Goal: Task Accomplishment & Management: Use online tool/utility

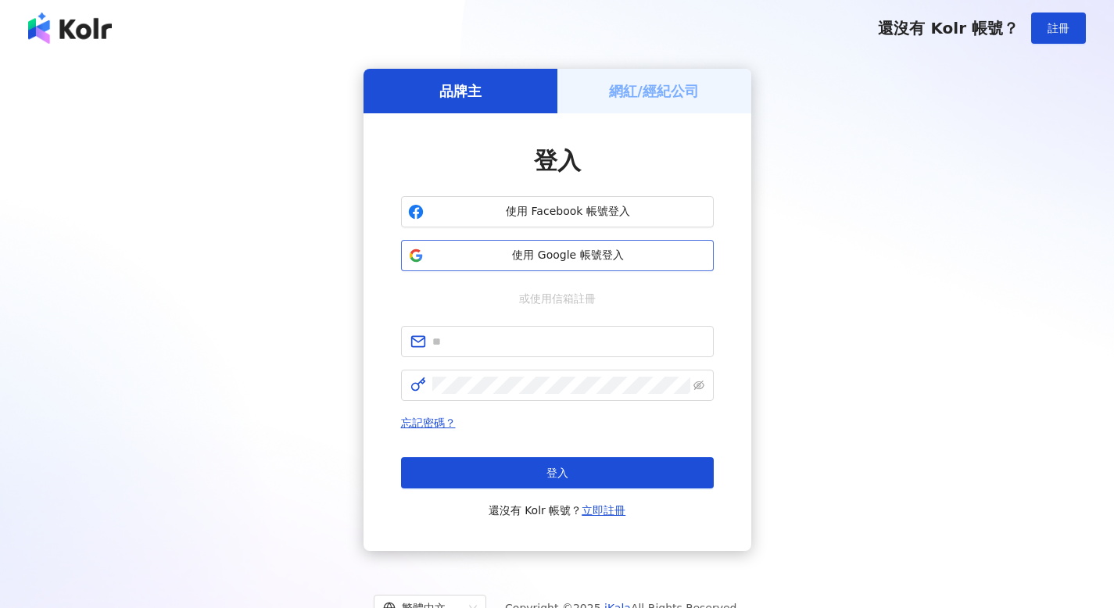
click at [484, 241] on button "使用 Google 帳號登入" at bounding box center [557, 255] width 313 height 31
click at [572, 256] on span "使用 Google 帳號登入" at bounding box center [568, 256] width 277 height 16
click at [597, 256] on span "使用 Google 帳號登入" at bounding box center [568, 256] width 277 height 16
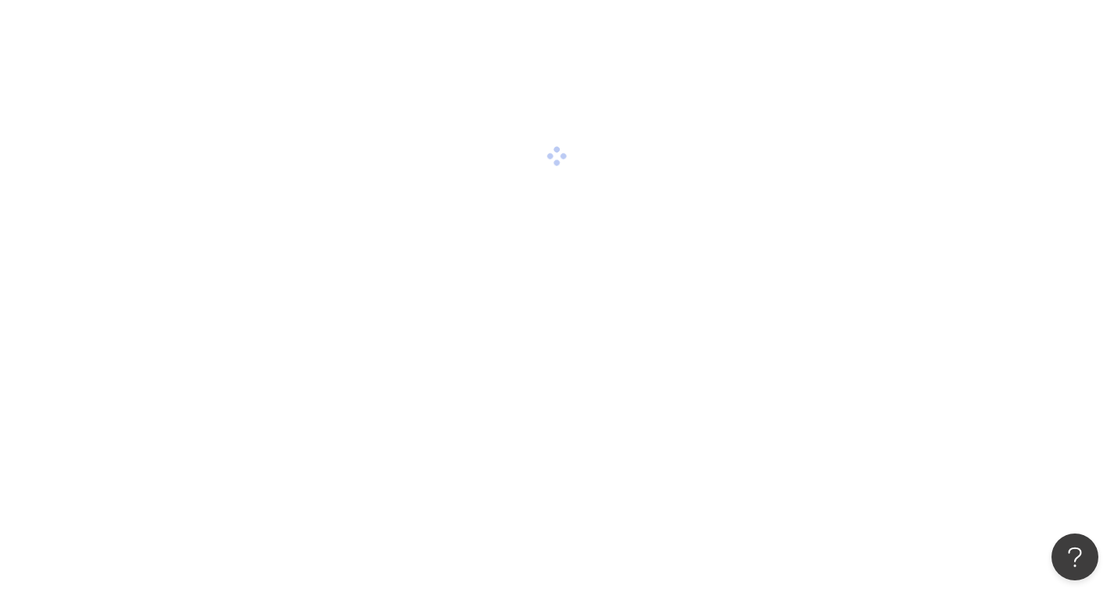
click at [596, 245] on div at bounding box center [557, 156] width 1114 height 313
click at [512, 134] on div at bounding box center [557, 156] width 1114 height 313
click at [514, 171] on div at bounding box center [557, 156] width 1114 height 313
click at [576, 171] on div at bounding box center [557, 156] width 1114 height 313
click at [580, 142] on div at bounding box center [557, 156] width 1114 height 313
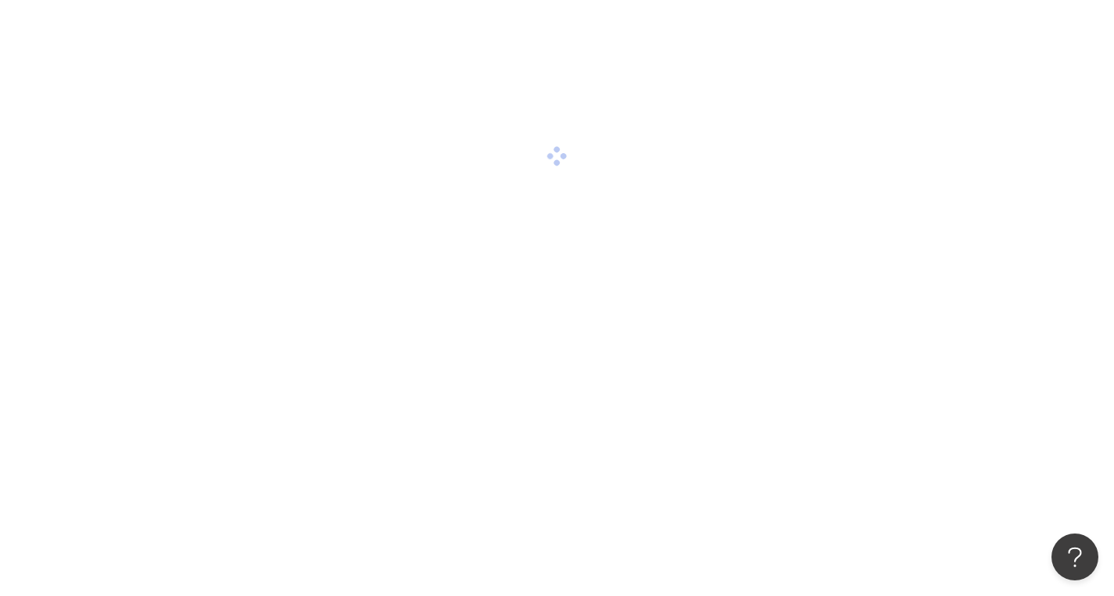
click at [548, 112] on div at bounding box center [557, 156] width 1114 height 313
click at [499, 115] on div at bounding box center [557, 156] width 1114 height 313
click at [507, 238] on div at bounding box center [557, 156] width 1114 height 313
click at [598, 178] on div at bounding box center [557, 156] width 1114 height 313
click at [604, 124] on div at bounding box center [557, 156] width 1114 height 313
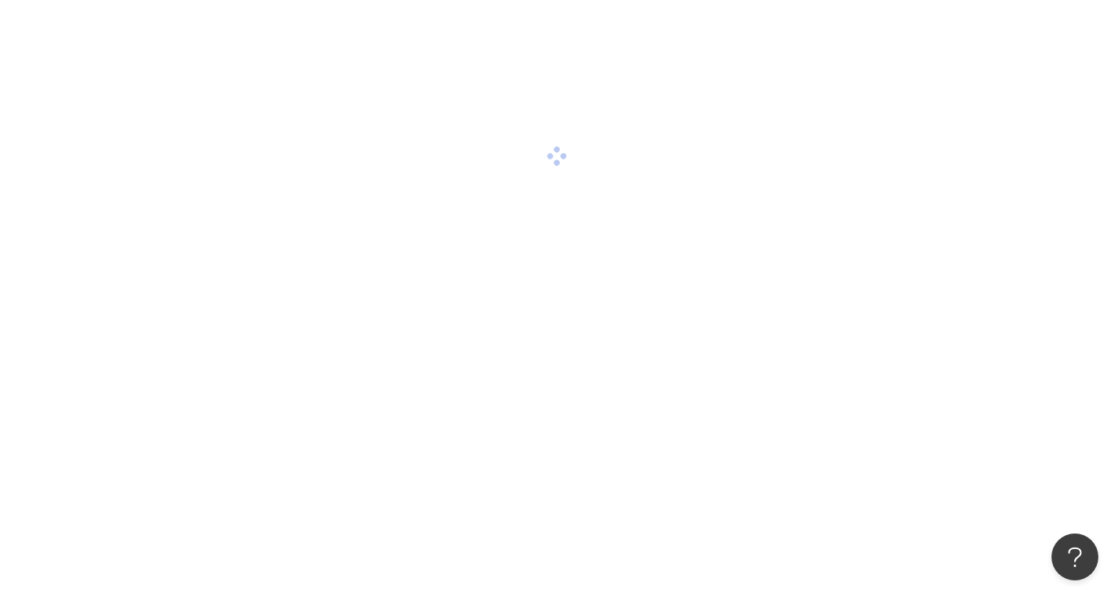
click at [469, 149] on div at bounding box center [557, 156] width 1114 height 313
